Goal: Check status: Check status

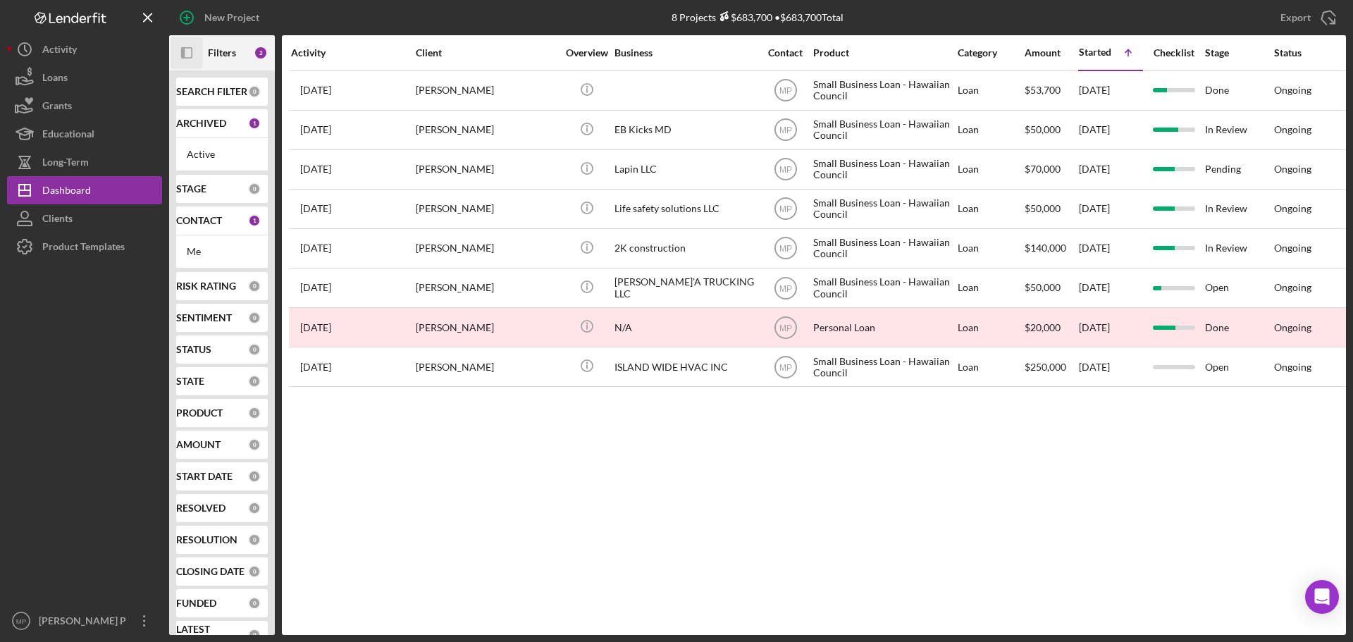
click at [191, 56] on icon "Icon/Panel Side Expand" at bounding box center [187, 53] width 32 height 32
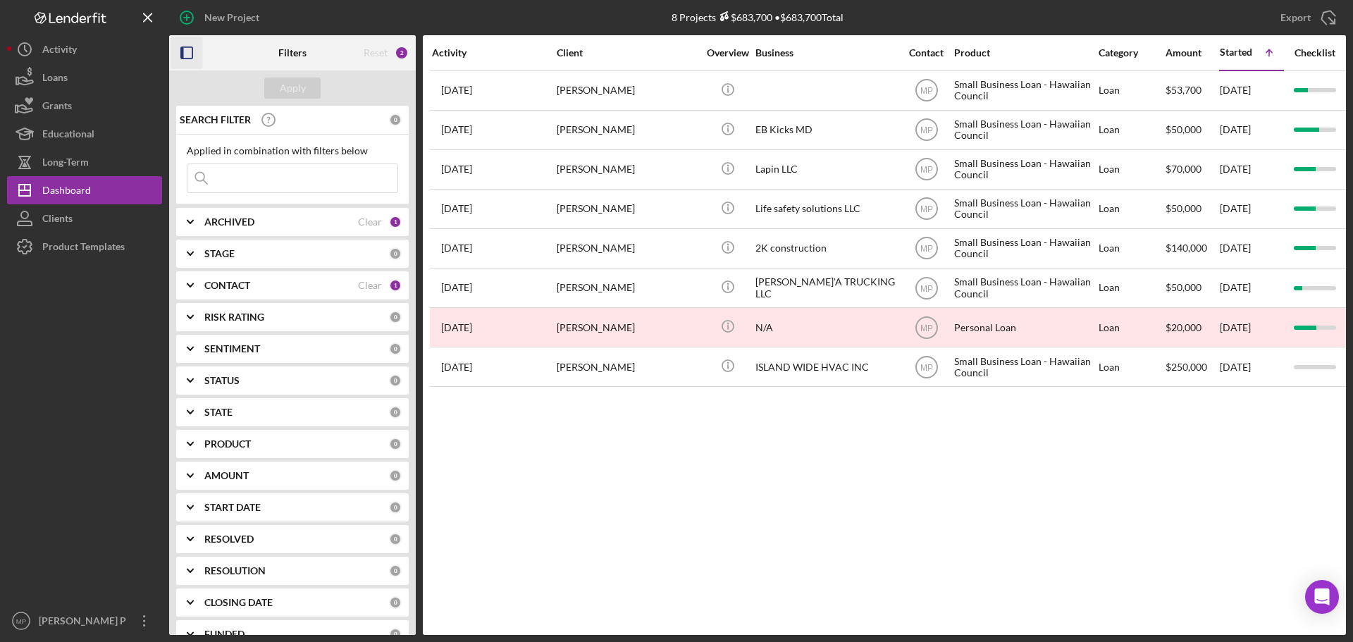
click at [226, 221] on b "ARCHIVED" at bounding box center [229, 221] width 50 height 11
click at [192, 304] on input "Archived" at bounding box center [194, 302] width 14 height 14
checkbox input "true"
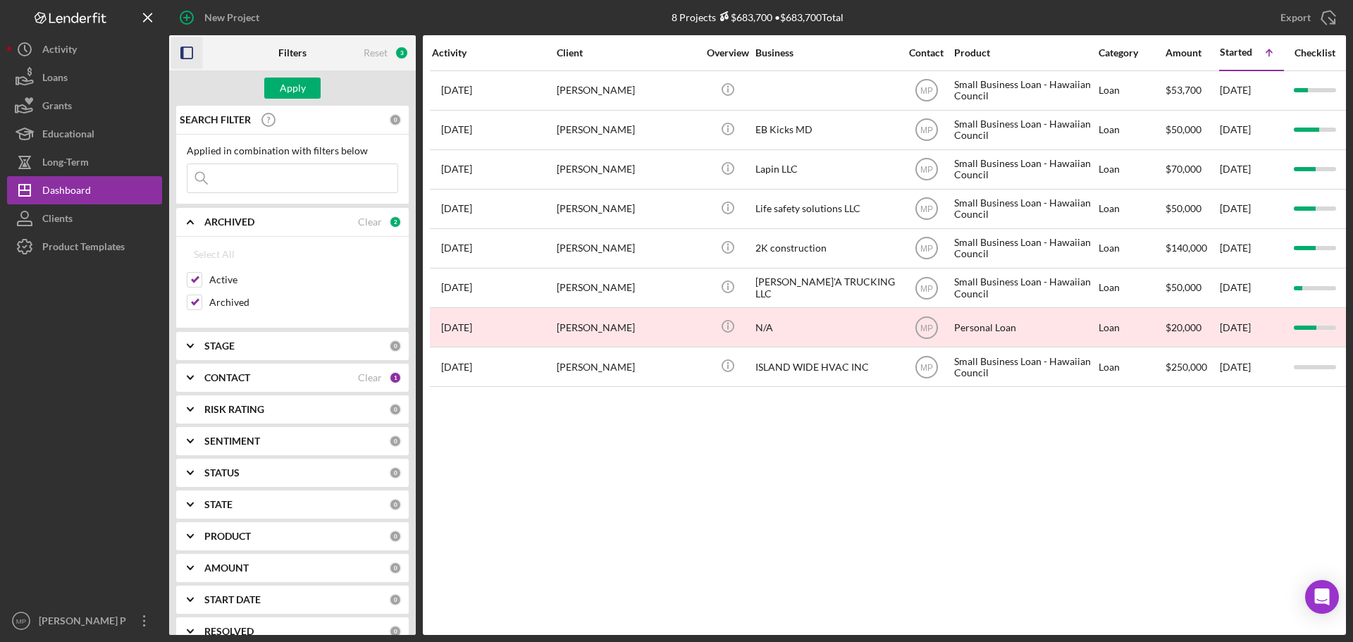
click at [257, 180] on input at bounding box center [292, 178] width 210 height 28
click at [302, 89] on div "Apply" at bounding box center [293, 88] width 26 height 21
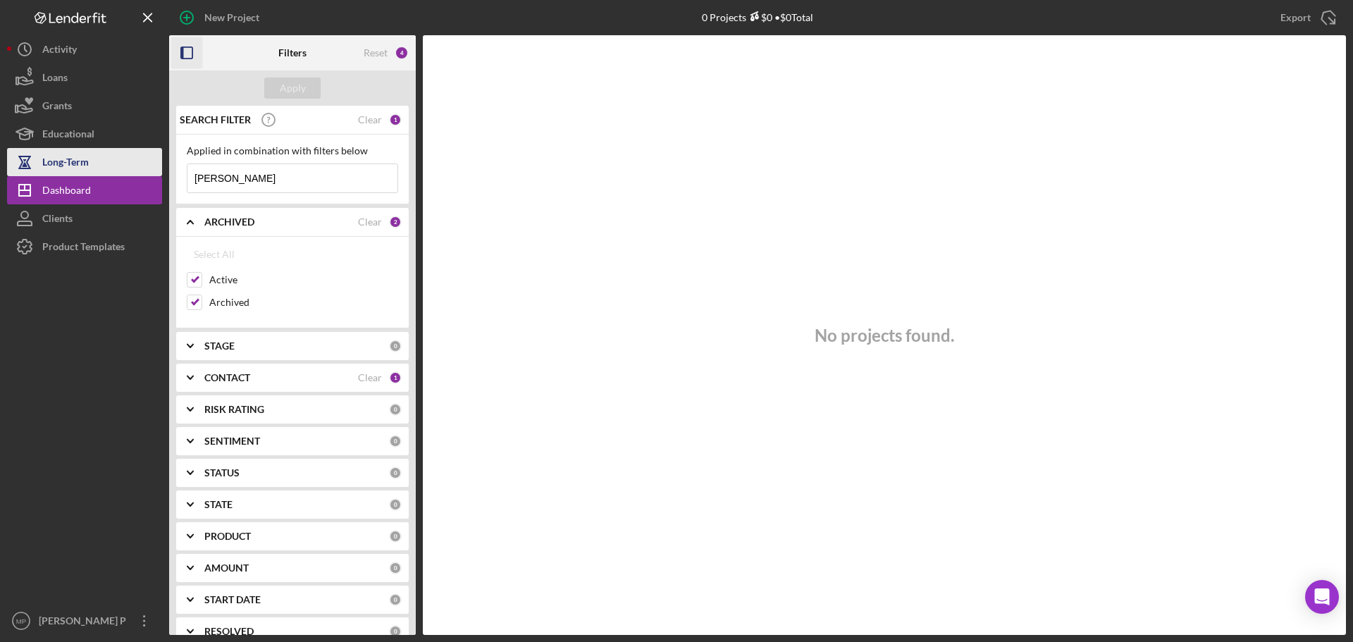
drag, startPoint x: 247, startPoint y: 178, endPoint x: 155, endPoint y: 171, distance: 91.9
click at [155, 171] on div "New Project 0 Projects $0 • $0 Total Export Icon/Export Filters Reset 4 Apply S…" at bounding box center [676, 317] width 1339 height 635
type input "[PERSON_NAME]"
click at [295, 92] on div "Apply" at bounding box center [293, 88] width 26 height 21
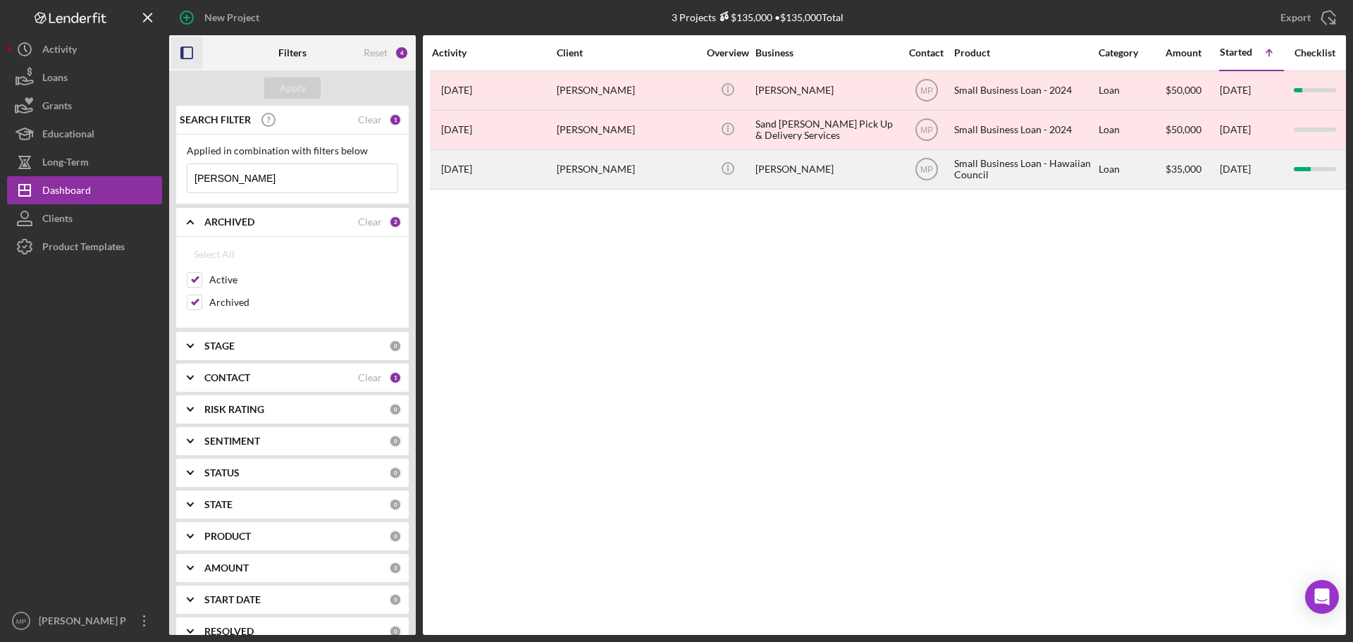
click at [769, 173] on div "[PERSON_NAME]" at bounding box center [825, 169] width 141 height 37
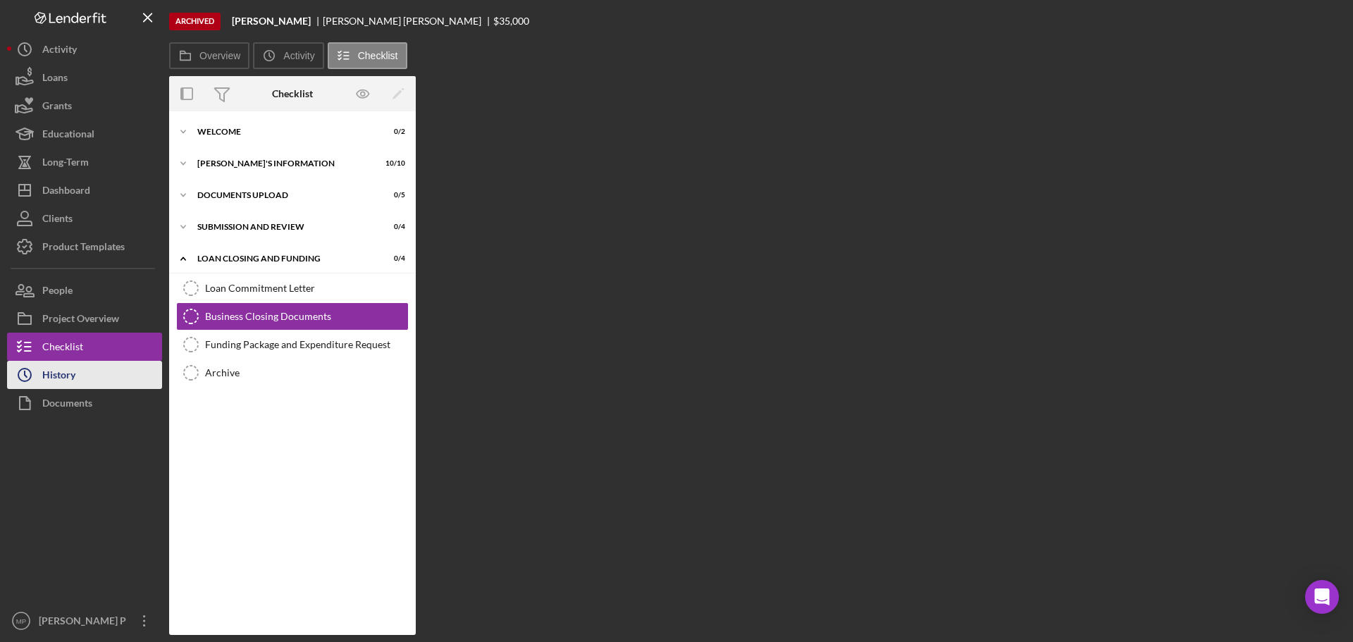
click at [54, 381] on div "History" at bounding box center [58, 377] width 33 height 32
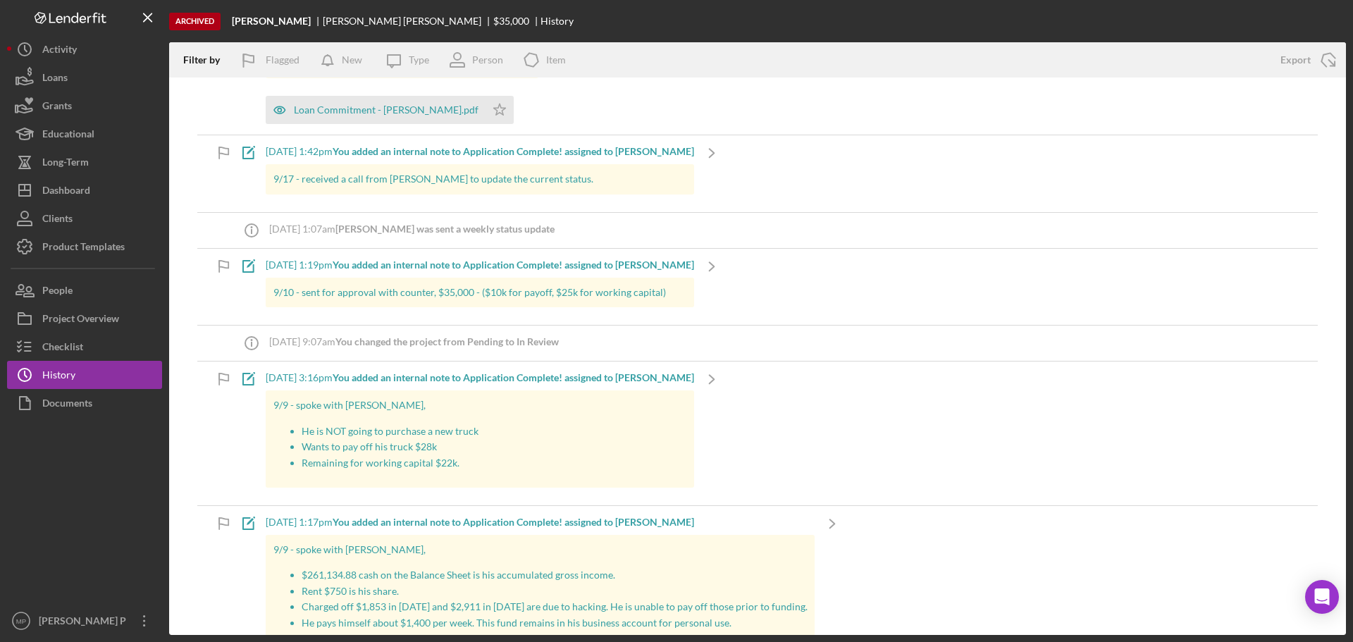
scroll to position [564, 0]
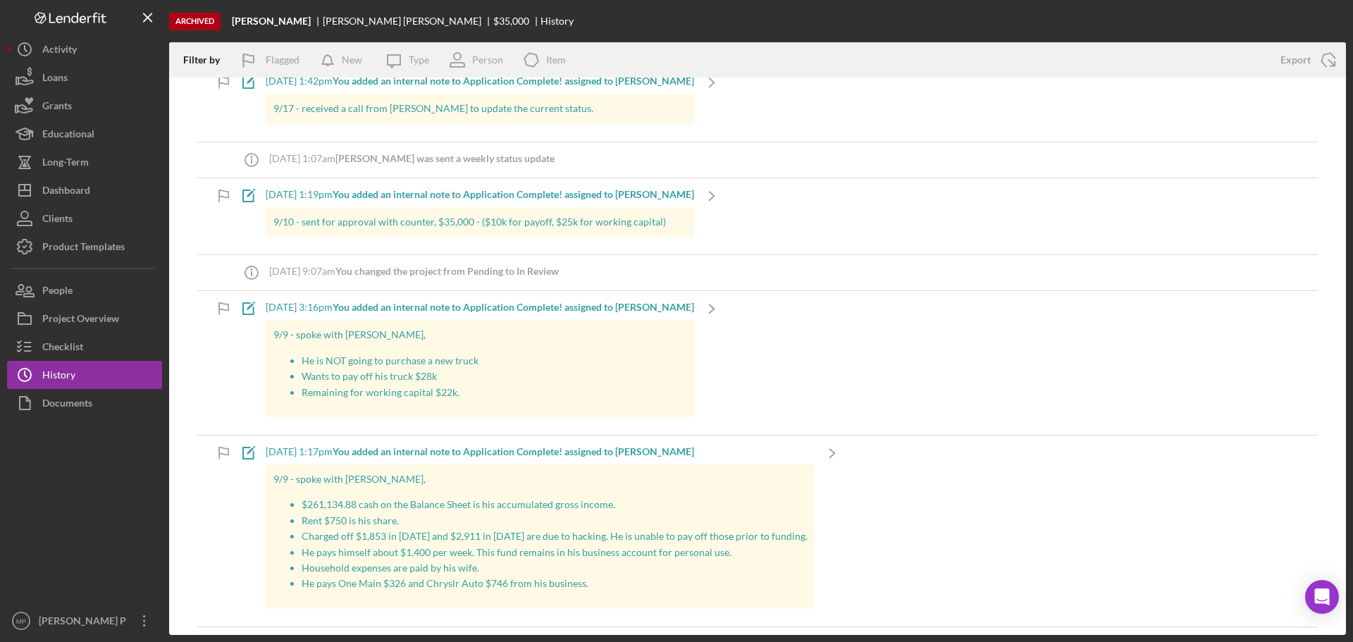
click at [765, 365] on div "Icon/Note [DATE] 3:16pm You added an internal note to Application Complete! ass…" at bounding box center [757, 363] width 1120 height 144
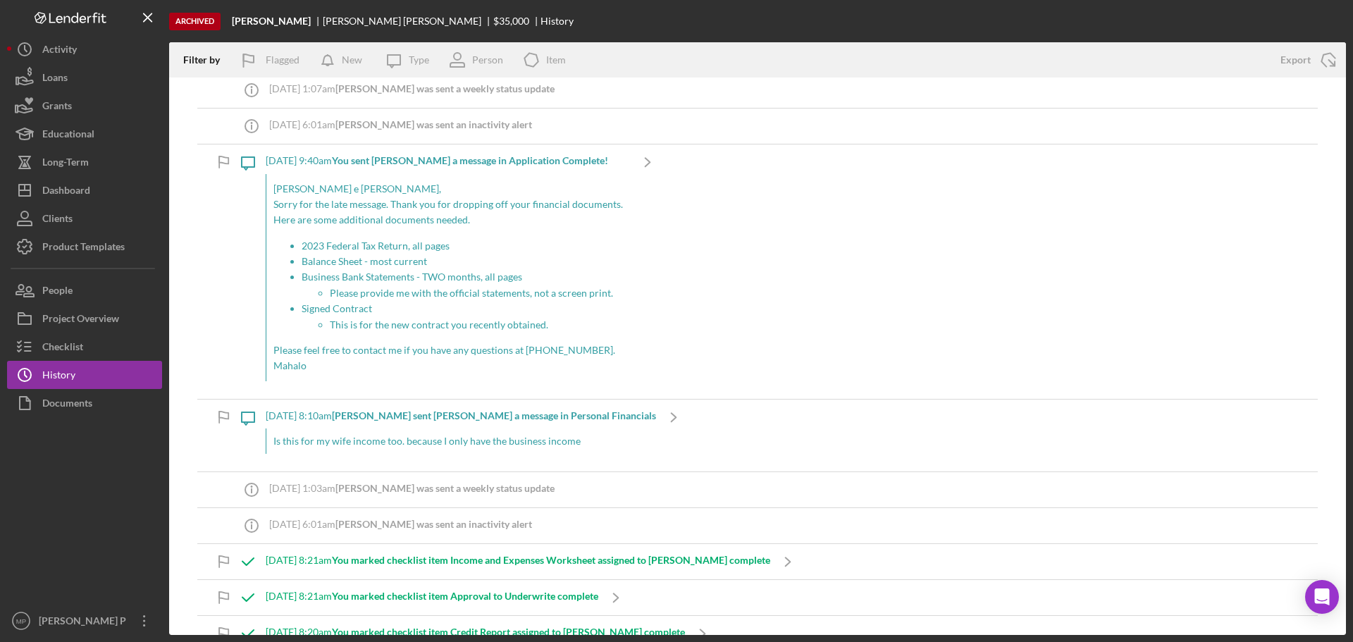
scroll to position [1268, 0]
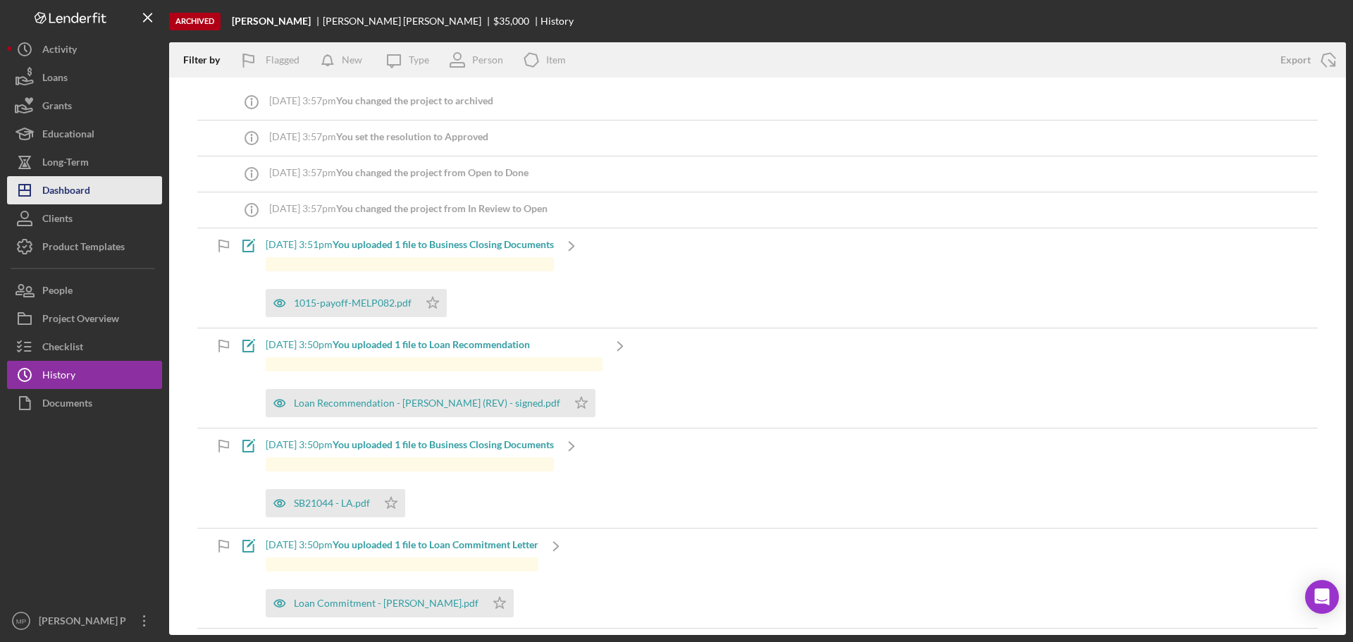
click at [63, 198] on div "Dashboard" at bounding box center [66, 192] width 48 height 32
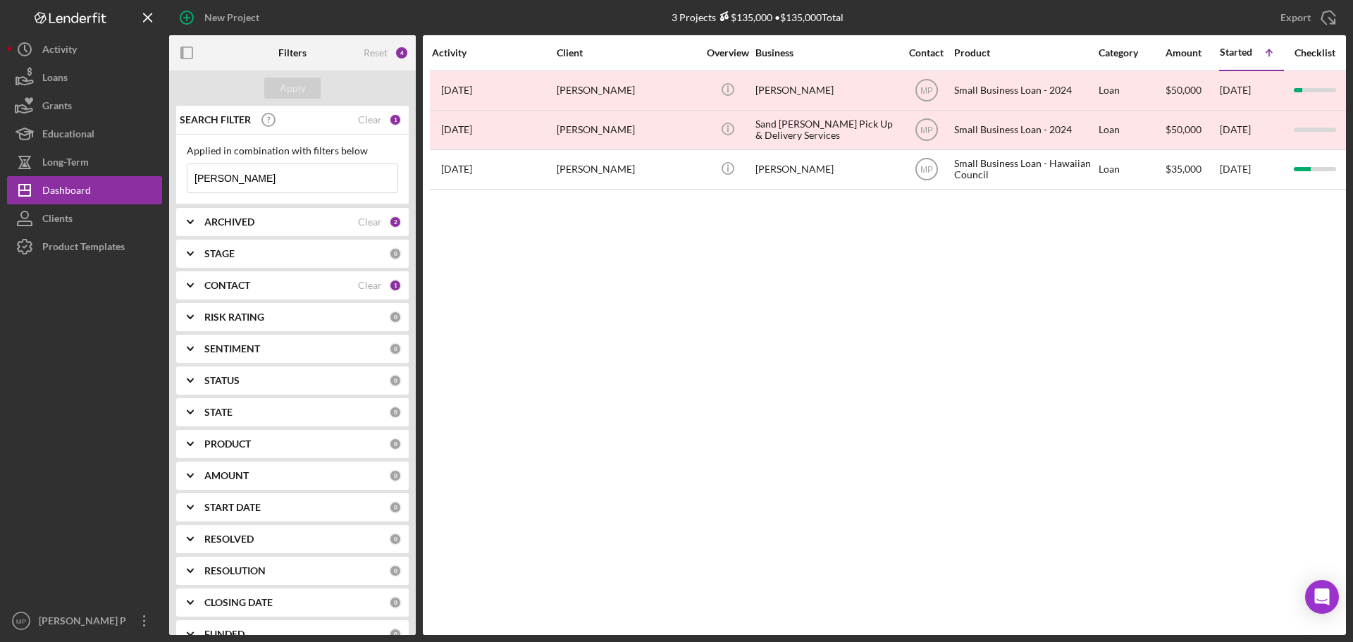
click at [227, 218] on b "ARCHIVED" at bounding box center [229, 221] width 50 height 11
click at [193, 304] on input "Archived" at bounding box center [194, 302] width 14 height 14
checkbox input "false"
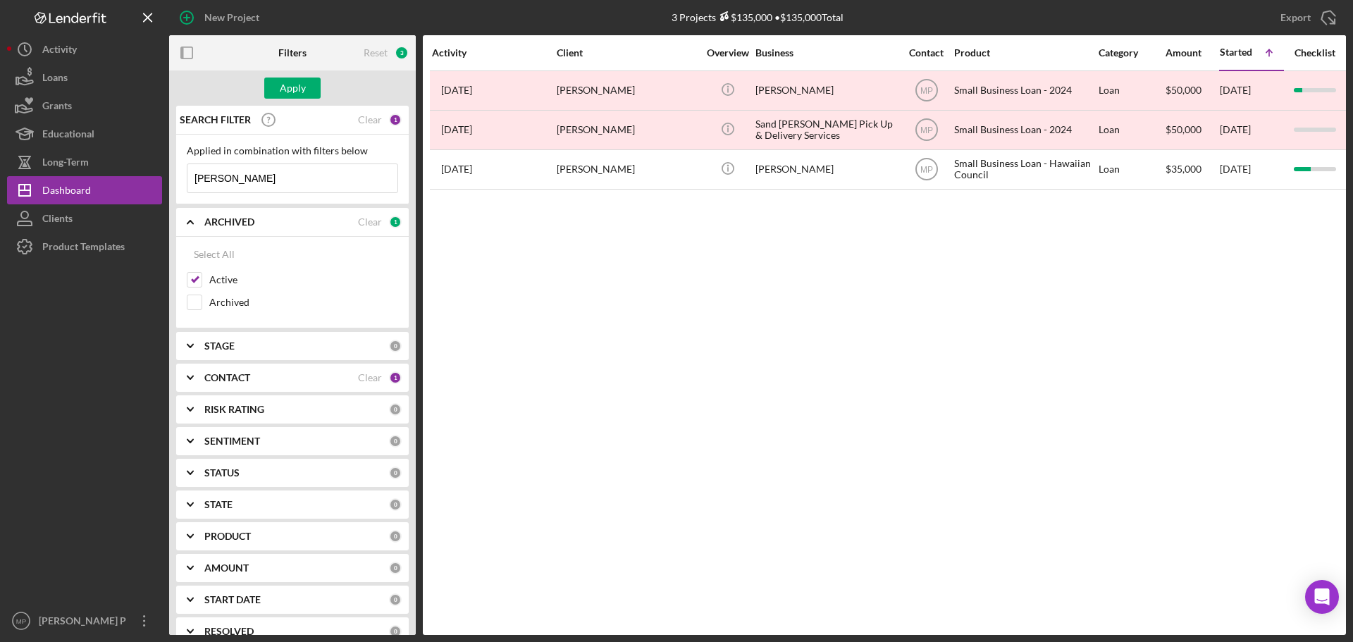
click at [237, 221] on b "ARCHIVED" at bounding box center [229, 221] width 50 height 11
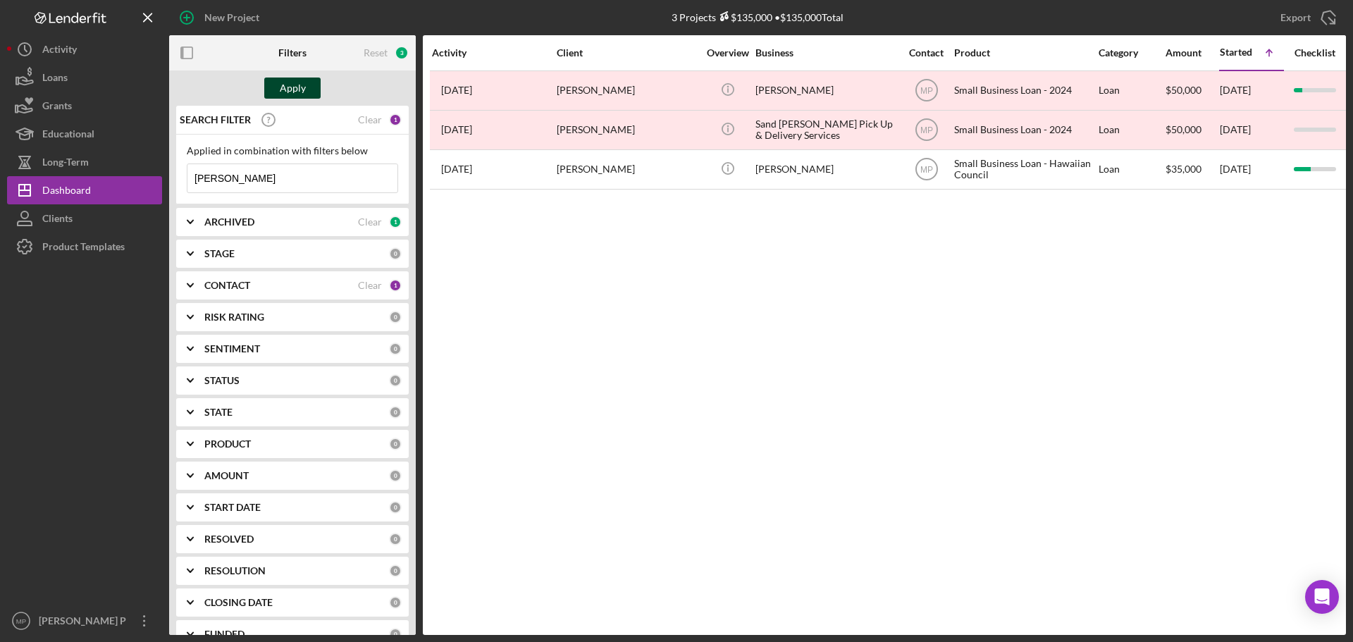
click at [290, 78] on div "Apply" at bounding box center [293, 88] width 26 height 21
